Goal: Information Seeking & Learning: Check status

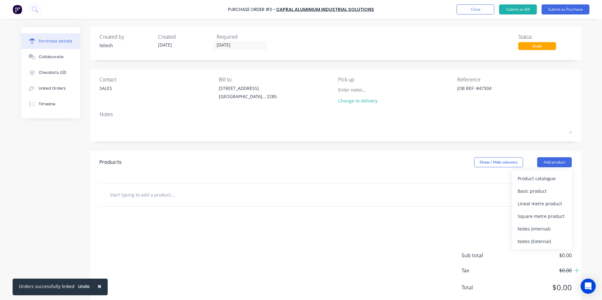
type textarea "x"
click at [464, 8] on button "Close" at bounding box center [475, 9] width 38 height 10
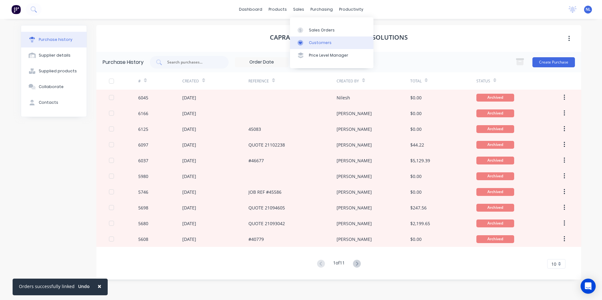
click at [312, 39] on link "Customers" at bounding box center [331, 43] width 83 height 13
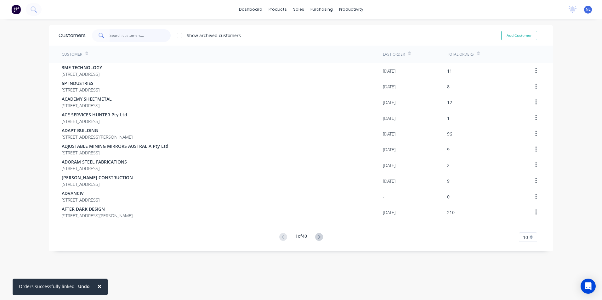
click at [141, 34] on input "text" at bounding box center [140, 35] width 61 height 13
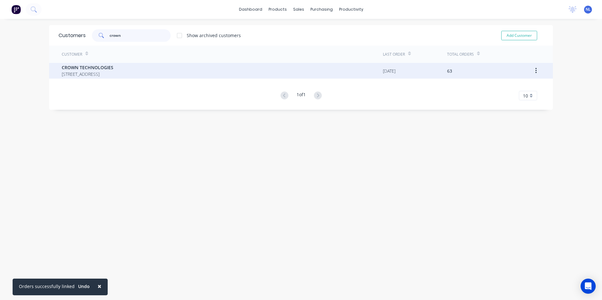
type input "crown"
click at [113, 76] on span "[STREET_ADDRESS]" at bounding box center [88, 74] width 52 height 7
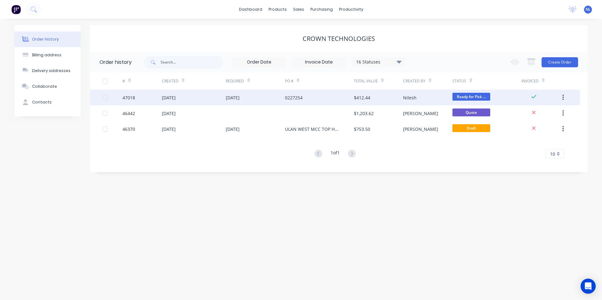
click at [419, 95] on div "Nilesh" at bounding box center [427, 98] width 49 height 16
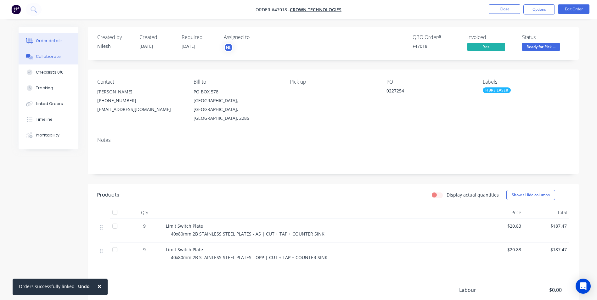
click at [43, 58] on div "Collaborate" at bounding box center [48, 57] width 25 height 6
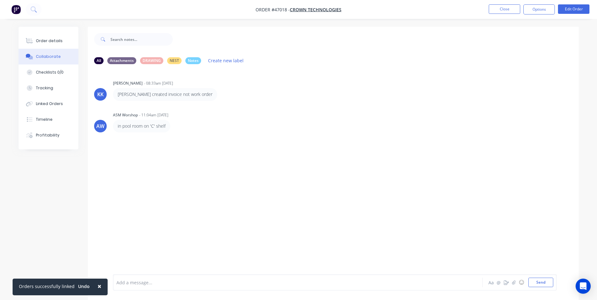
click at [258, 210] on div "KK [PERSON_NAME] - 08:33am [DATE] [PERSON_NAME] created invoice not work order …" at bounding box center [333, 171] width 491 height 205
drag, startPoint x: 194, startPoint y: 95, endPoint x: 145, endPoint y: 97, distance: 49.1
click at [145, 97] on div "[PERSON_NAME] created invoice not work order" at bounding box center [165, 94] width 104 height 13
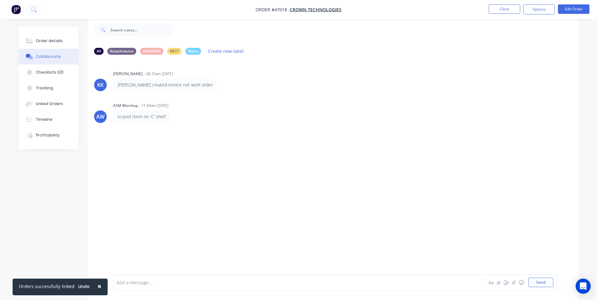
click at [230, 140] on div "KK [PERSON_NAME] - 08:33am [DATE] [PERSON_NAME] created invoice not work order …" at bounding box center [333, 162] width 491 height 205
click at [55, 120] on button "Timeline" at bounding box center [49, 120] width 60 height 16
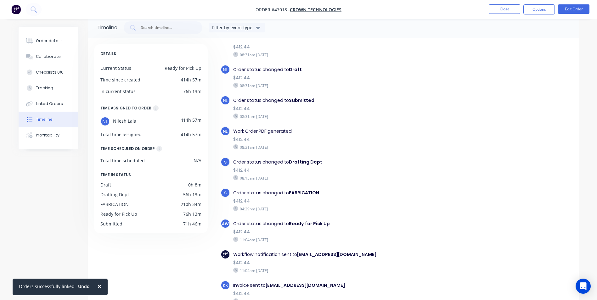
scroll to position [48, 0]
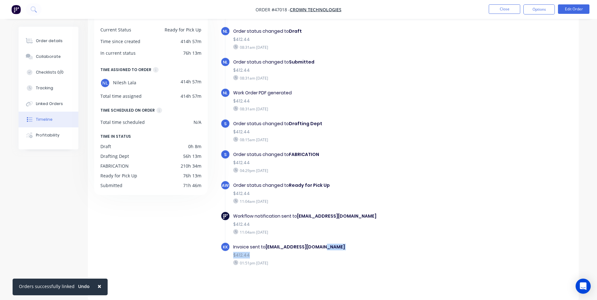
drag, startPoint x: 326, startPoint y: 250, endPoint x: 270, endPoint y: 253, distance: 56.1
click at [270, 253] on div "Invoice sent to [EMAIL_ADDRESS][DOMAIN_NAME] $412.44 01:51pm [DATE]" at bounding box center [342, 254] width 224 height 25
drag, startPoint x: 270, startPoint y: 253, endPoint x: 296, endPoint y: 271, distance: 31.4
click at [296, 271] on div "KK Invoice sent to [EMAIL_ADDRESS][DOMAIN_NAME] $412.44 01:51pm [DATE]" at bounding box center [345, 257] width 249 height 31
click at [508, 11] on button "Close" at bounding box center [504, 8] width 31 height 9
